Goal: Transaction & Acquisition: Purchase product/service

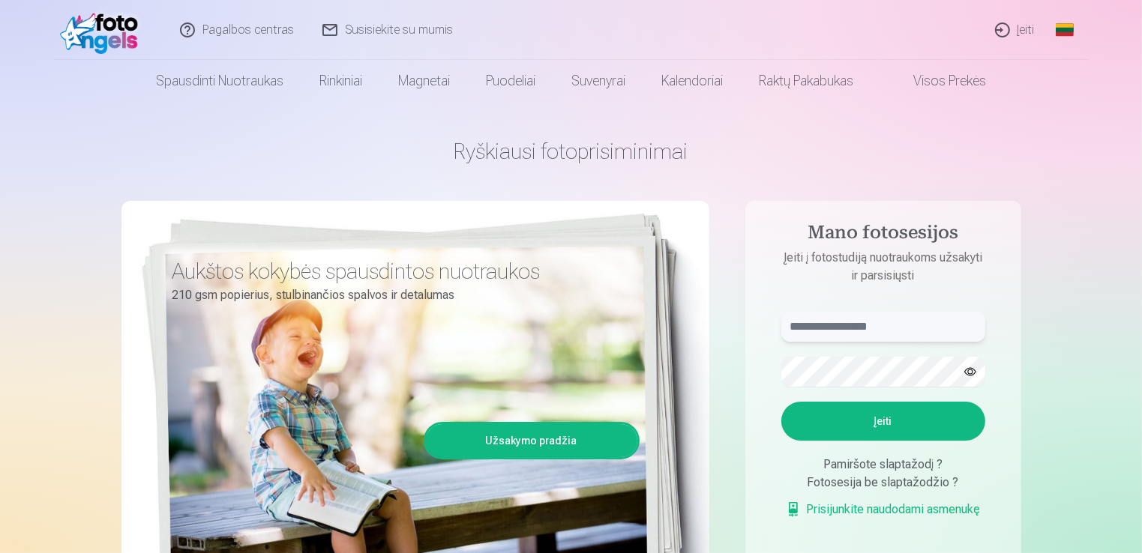
click at [843, 327] on input "text" at bounding box center [883, 327] width 204 height 30
type input "**********"
click at [874, 415] on button "Įeiti" at bounding box center [883, 421] width 204 height 39
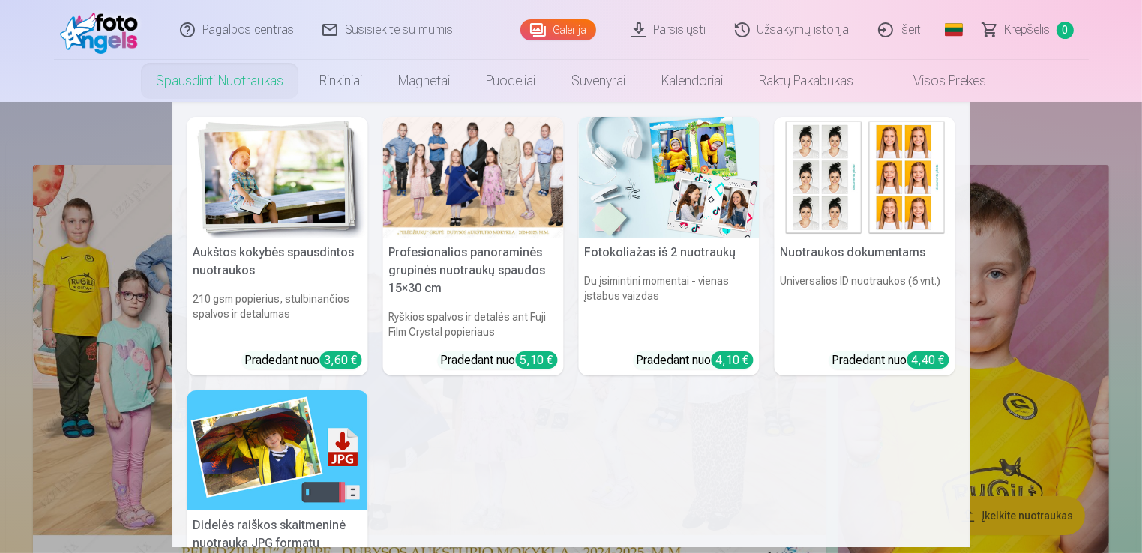
click at [1040, 138] on nav "Aukštos kokybės spausdintos nuotraukos 210 gsm popierius, stulbinančios spalvos…" at bounding box center [571, 324] width 1142 height 445
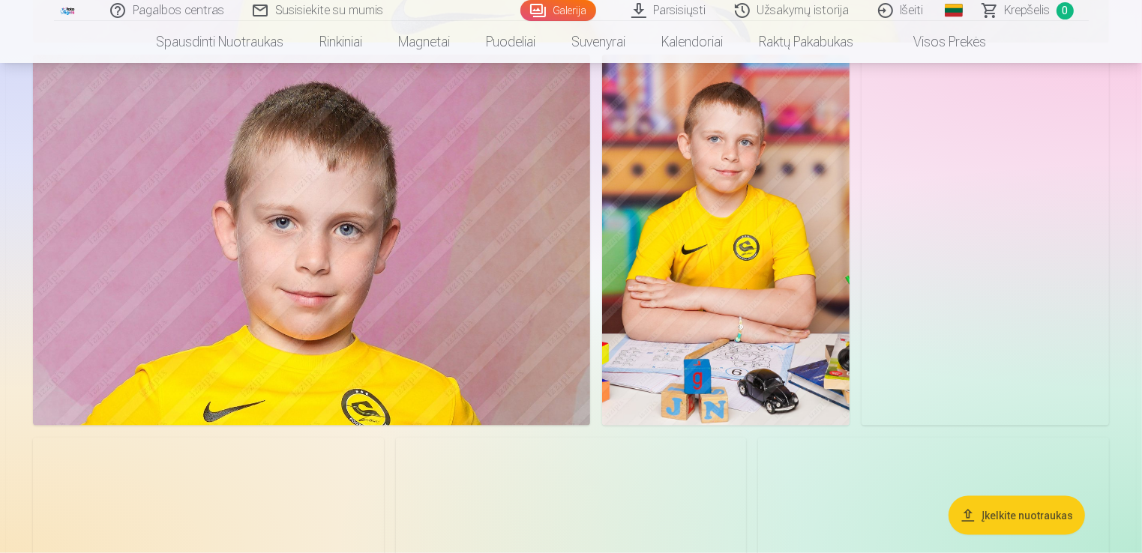
scroll to position [1724, 0]
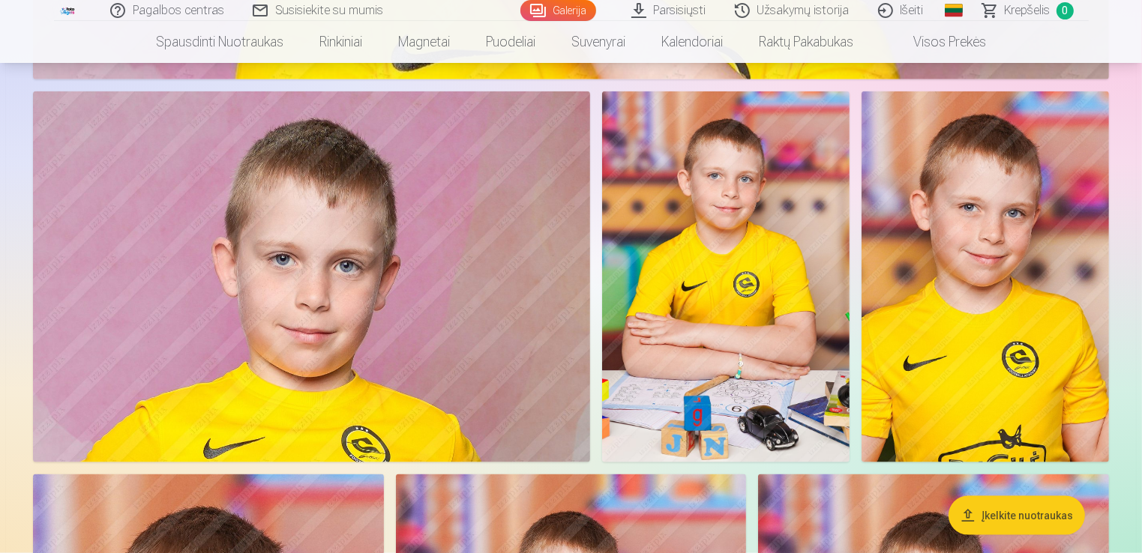
click at [970, 262] on img at bounding box center [984, 276] width 247 height 371
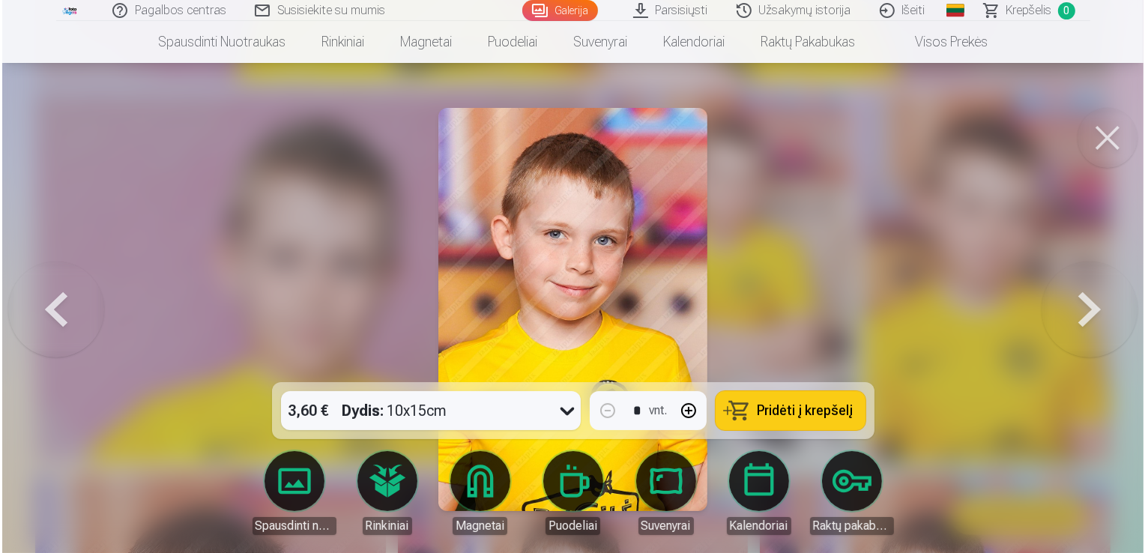
scroll to position [1727, 0]
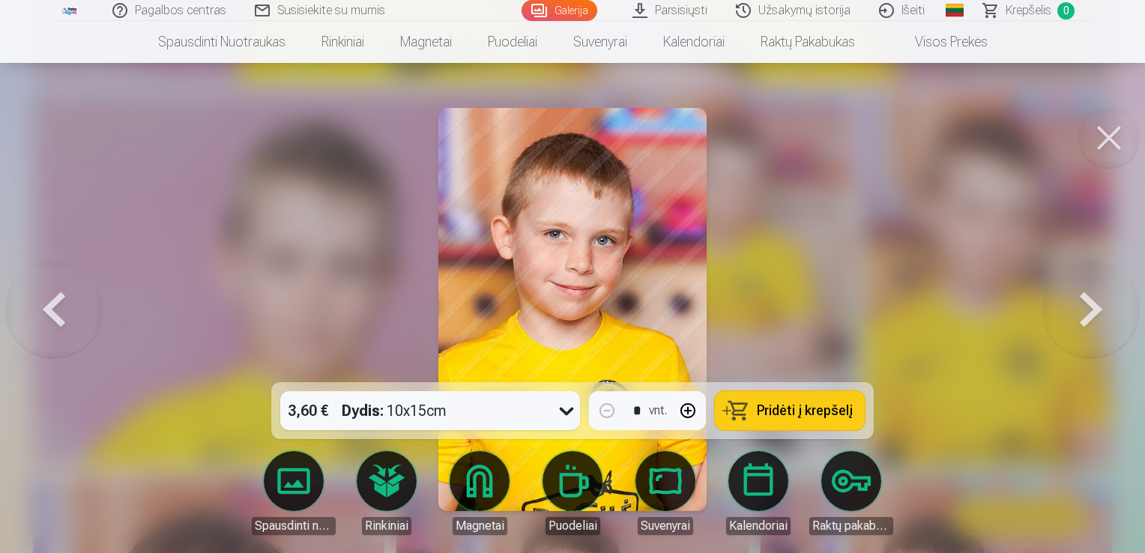
click at [909, 240] on div at bounding box center [572, 276] width 1145 height 553
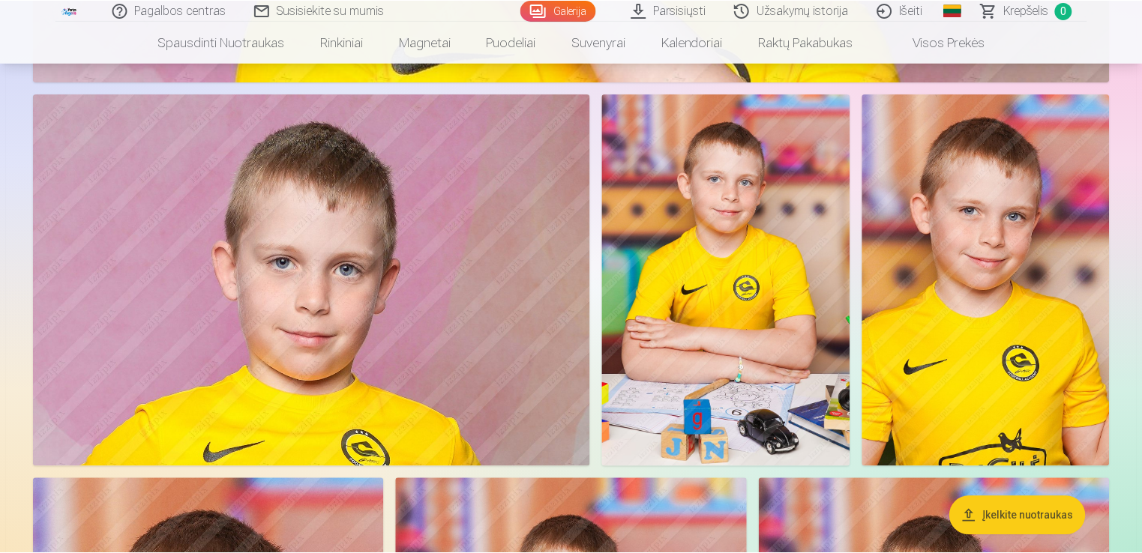
scroll to position [1724, 0]
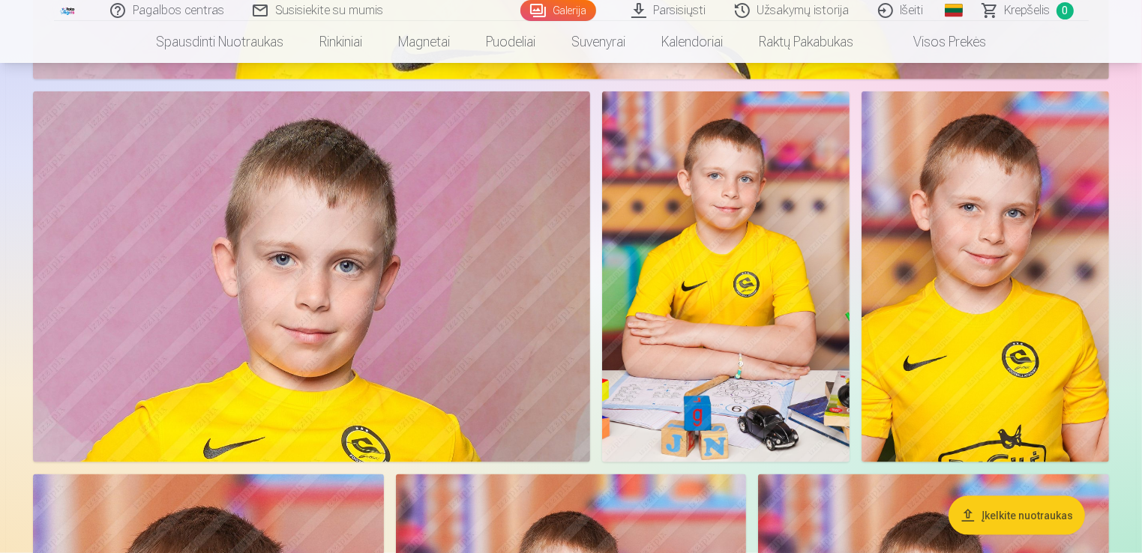
click at [967, 328] on img at bounding box center [984, 276] width 247 height 371
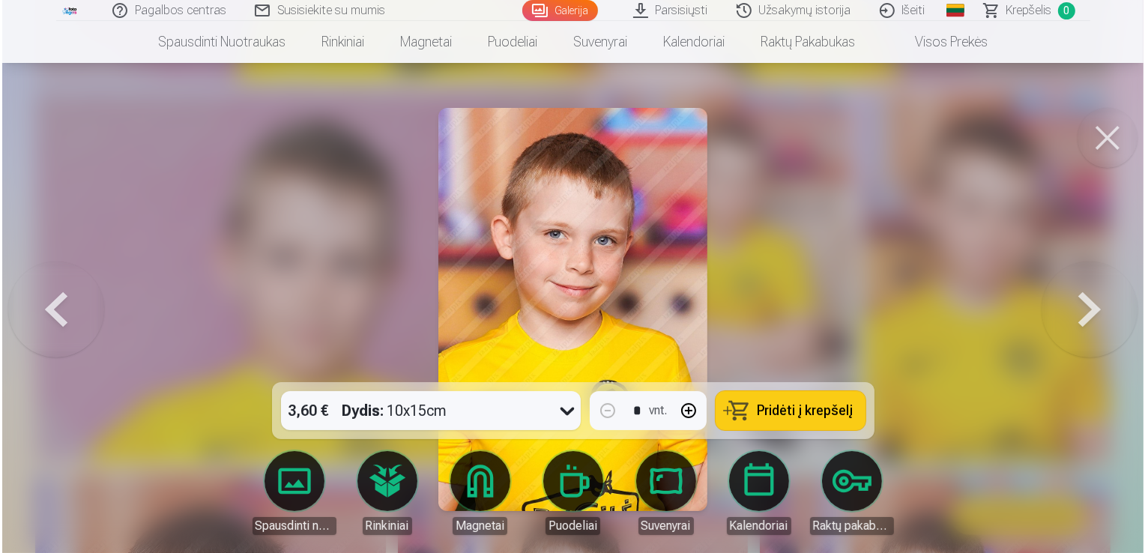
scroll to position [1727, 0]
